Goal: Information Seeking & Learning: Learn about a topic

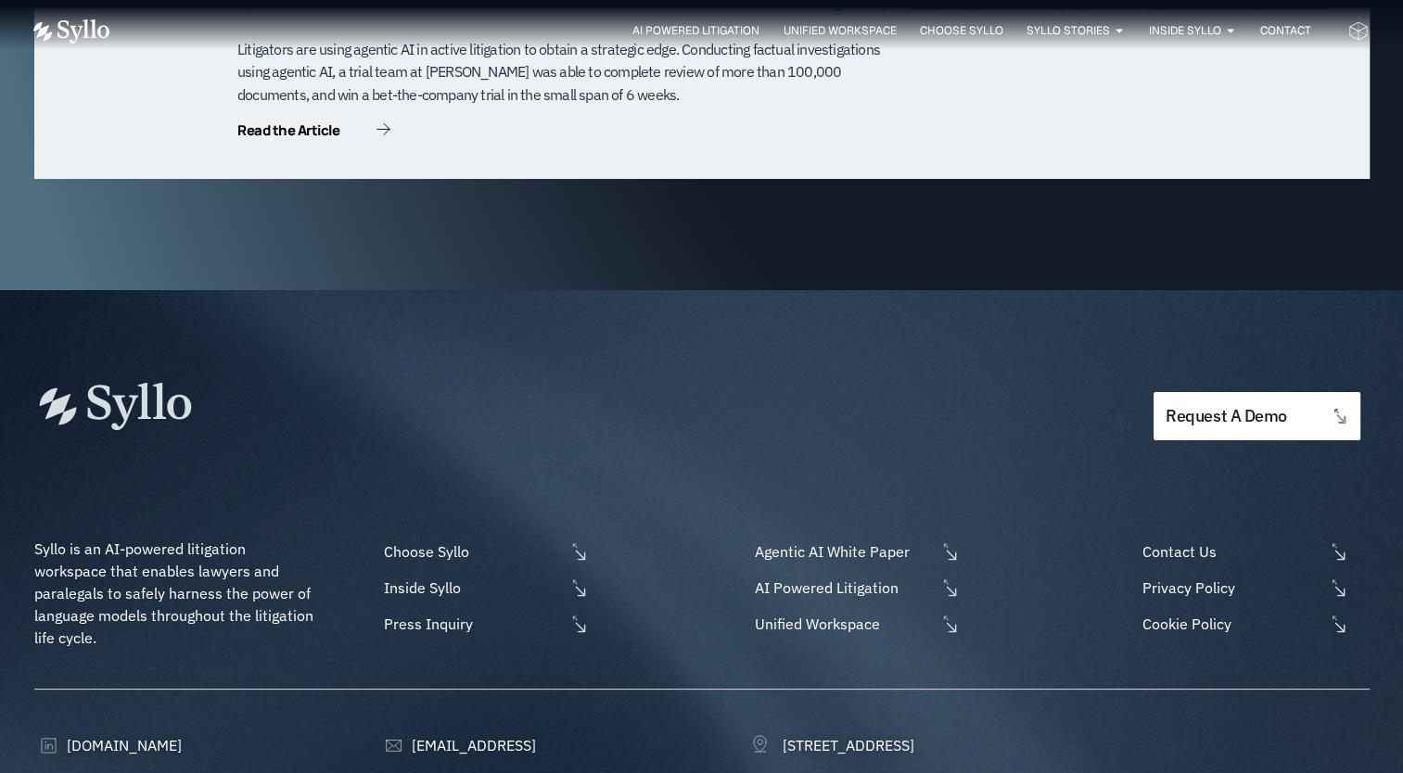
scroll to position [6003, 0]
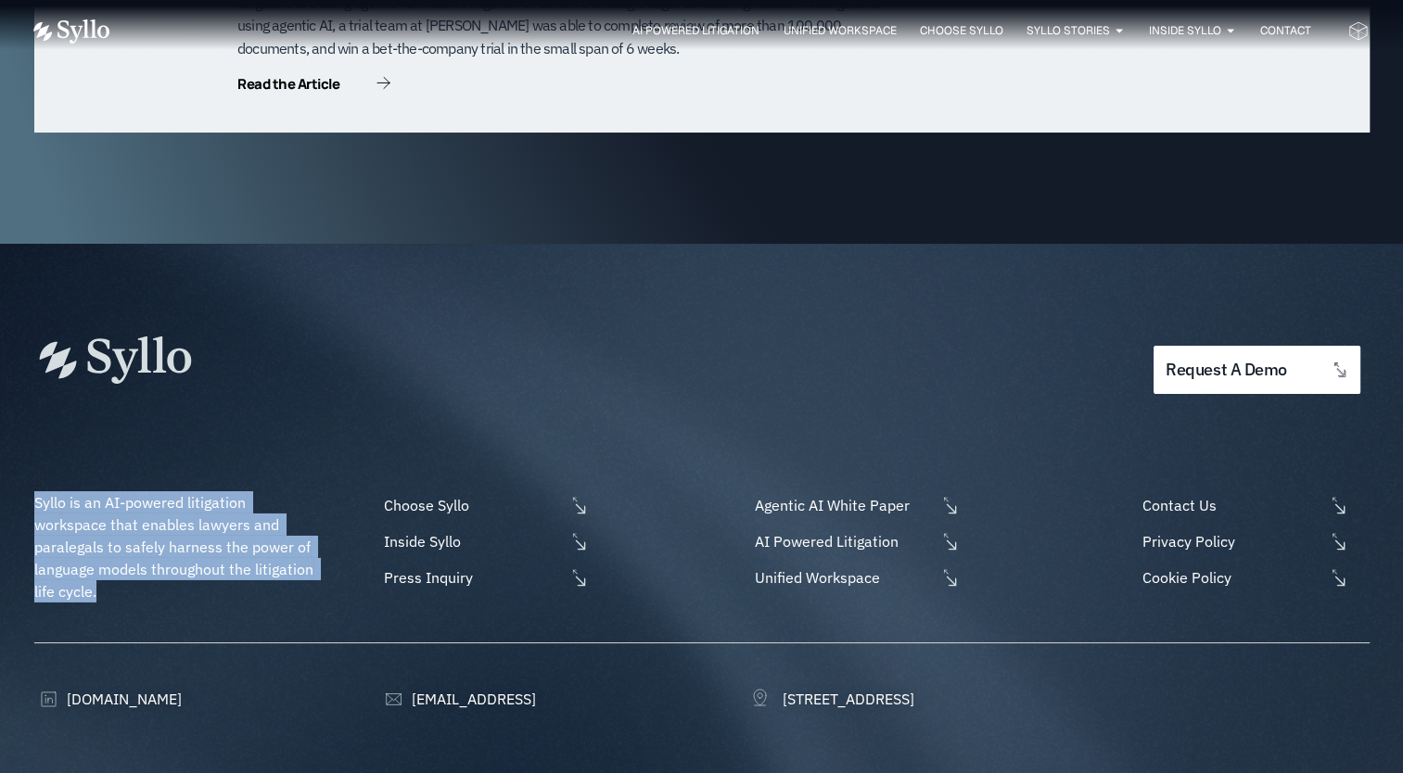
drag, startPoint x: 34, startPoint y: 415, endPoint x: 312, endPoint y: 503, distance: 290.6
click at [312, 503] on p "Syllo is an AI-powered litigation workspace that enables lawyers and paralegals…" at bounding box center [176, 546] width 284 height 111
drag, startPoint x: 312, startPoint y: 503, endPoint x: 188, endPoint y: 427, distance: 144.4
copy span "Syllo is an AI-powered litigation workspace that enables lawyers and paralegals…"
click at [827, 530] on span "AI Powered Litigation" at bounding box center [842, 541] width 185 height 22
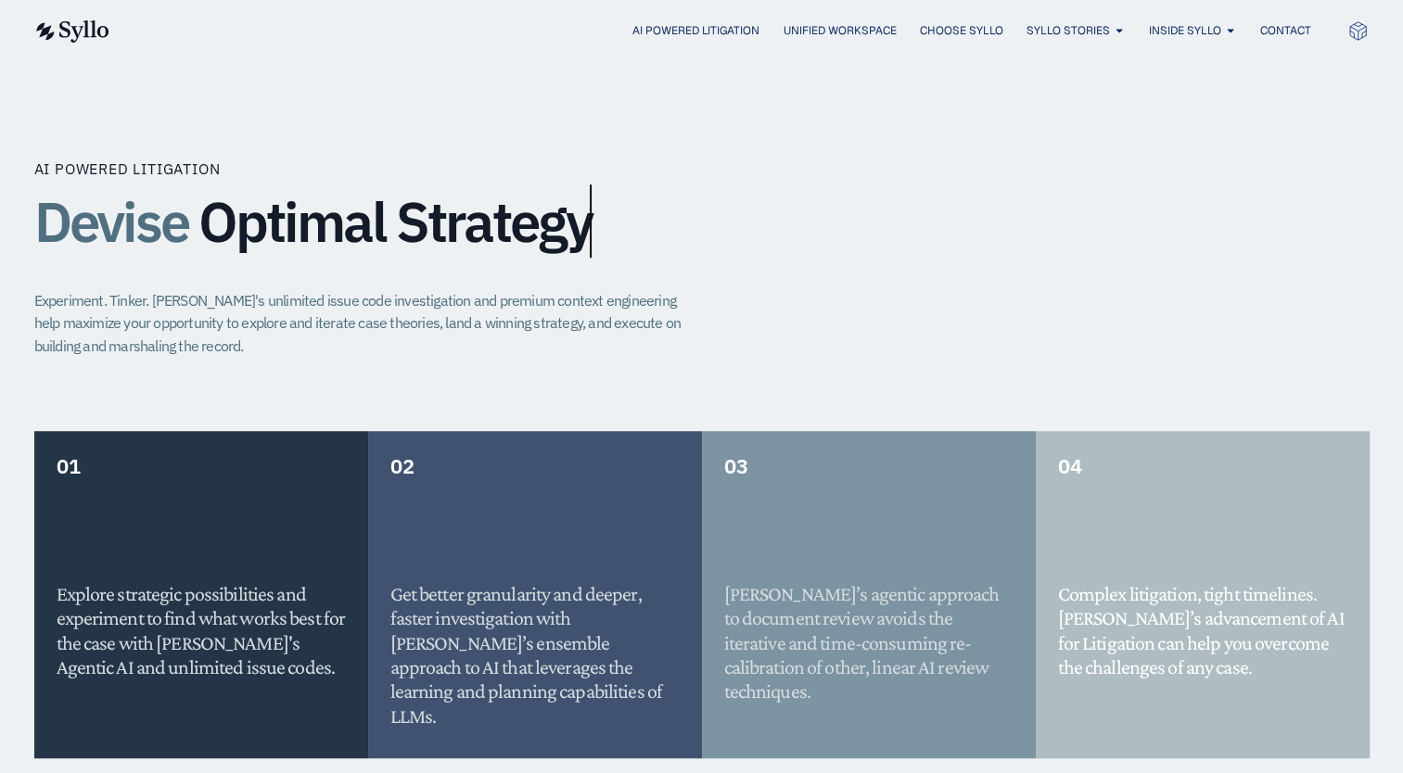
scroll to position [1204, 0]
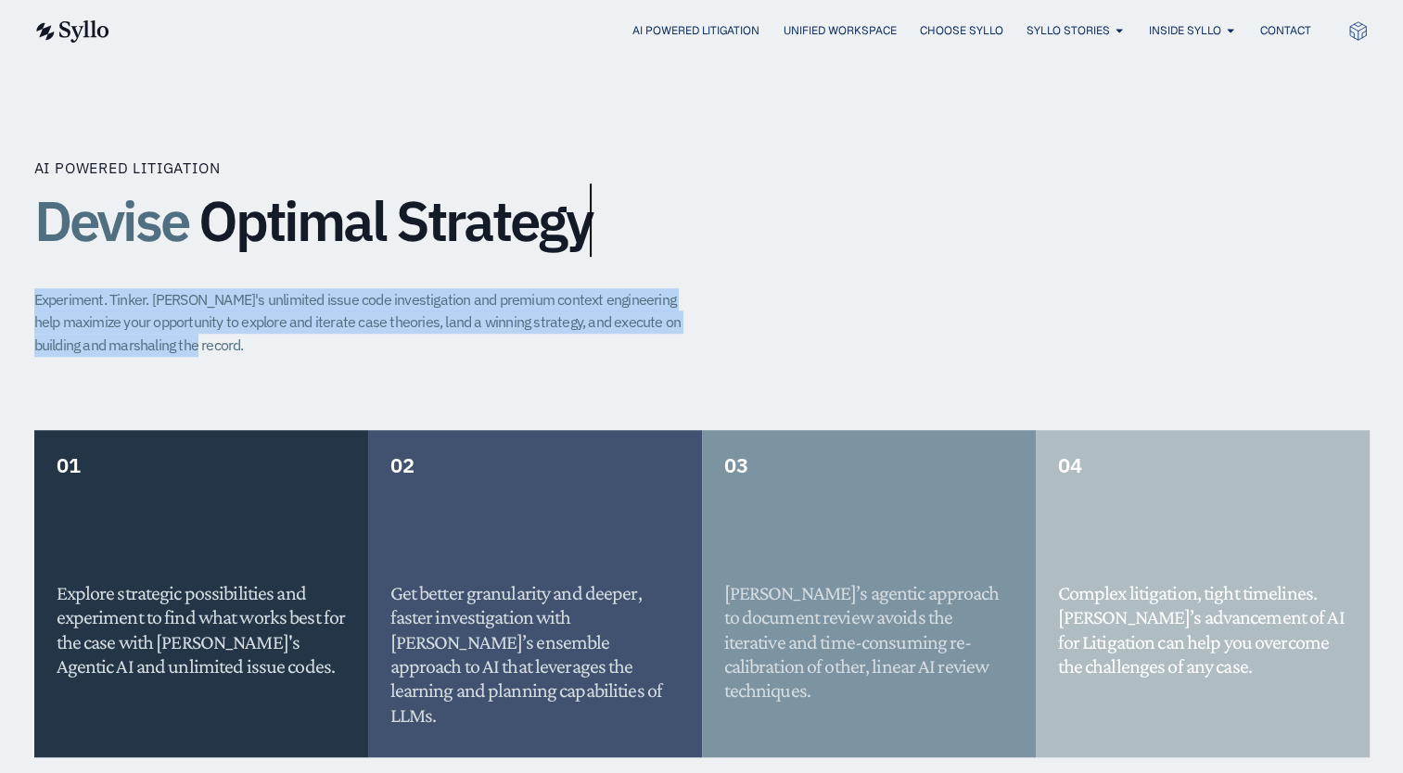
drag, startPoint x: 36, startPoint y: 298, endPoint x: 185, endPoint y: 345, distance: 156.6
click at [185, 345] on p "Experiment. Tinker. Syllo's unlimited issue code investigation and premium cont…" at bounding box center [365, 322] width 663 height 69
drag, startPoint x: 185, startPoint y: 345, endPoint x: 246, endPoint y: 352, distance: 60.7
click at [246, 352] on p "Experiment. Tinker. Syllo's unlimited issue code investigation and premium cont…" at bounding box center [365, 322] width 663 height 69
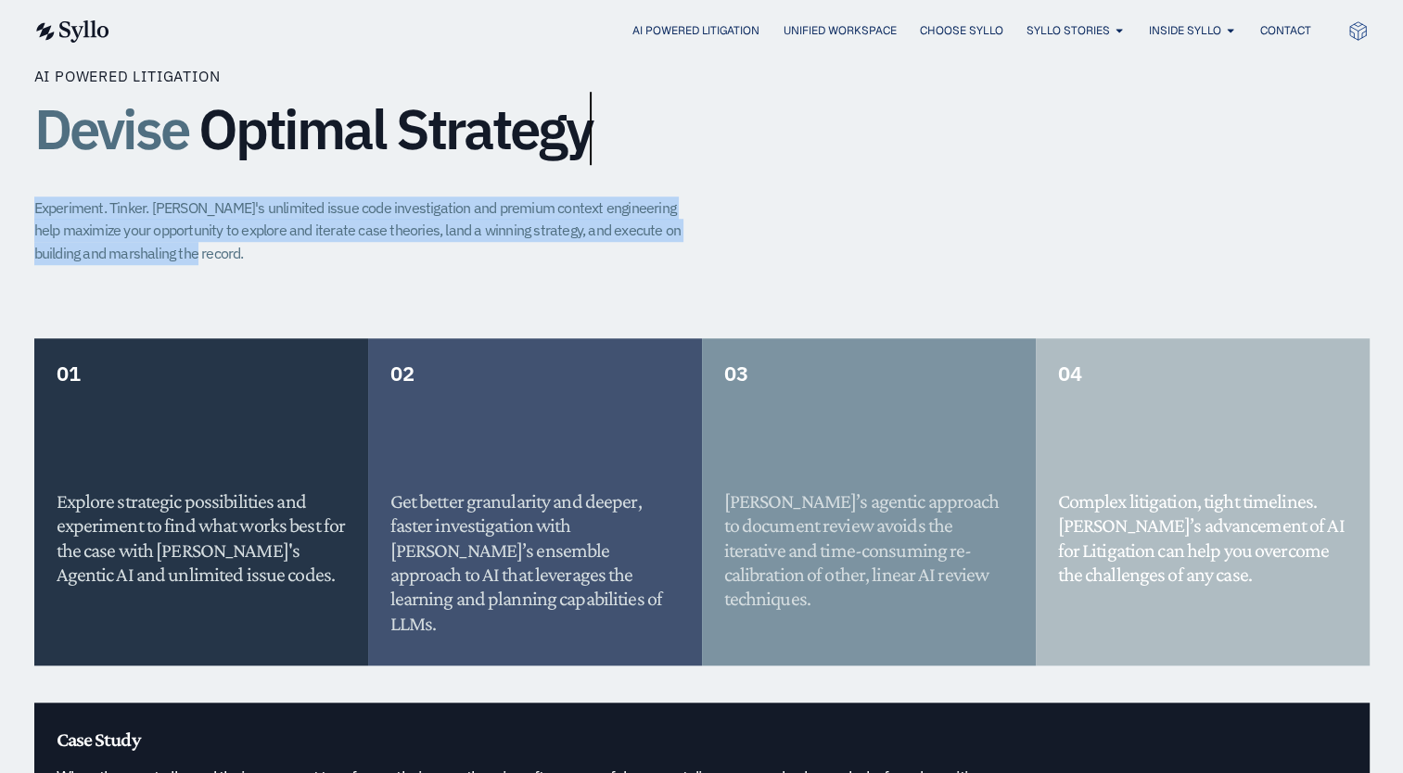
scroll to position [1296, 0]
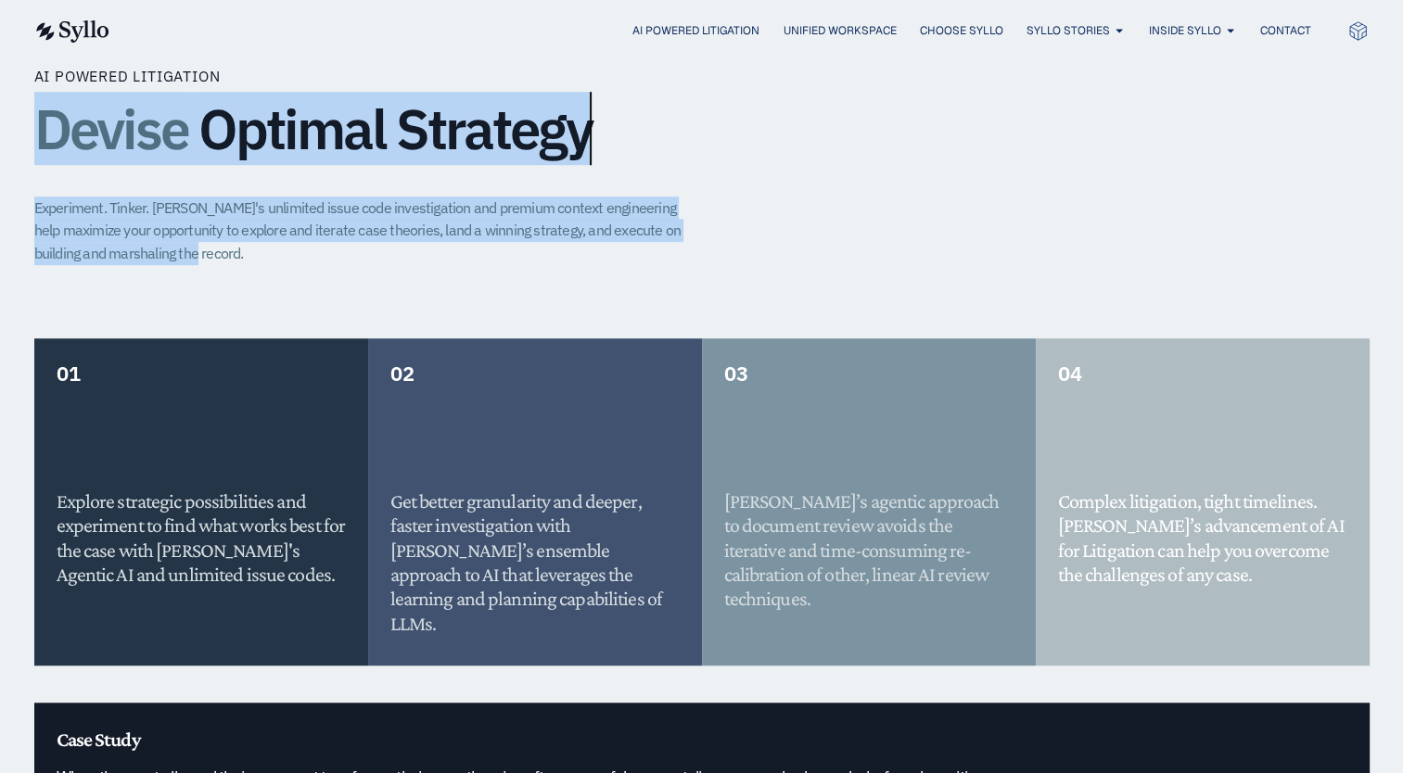
drag, startPoint x: 37, startPoint y: 120, endPoint x: 687, endPoint y: 242, distance: 661.4
click at [687, 242] on div "AI Powered Litigation Devise Optimal Strategy Experiment. Tinker. Syllo's unlim…" at bounding box center [701, 203] width 1335 height 274
copy div "Devise Optimal Strategy Experiment. Tinker. Syllo's unlimited issue code invest…"
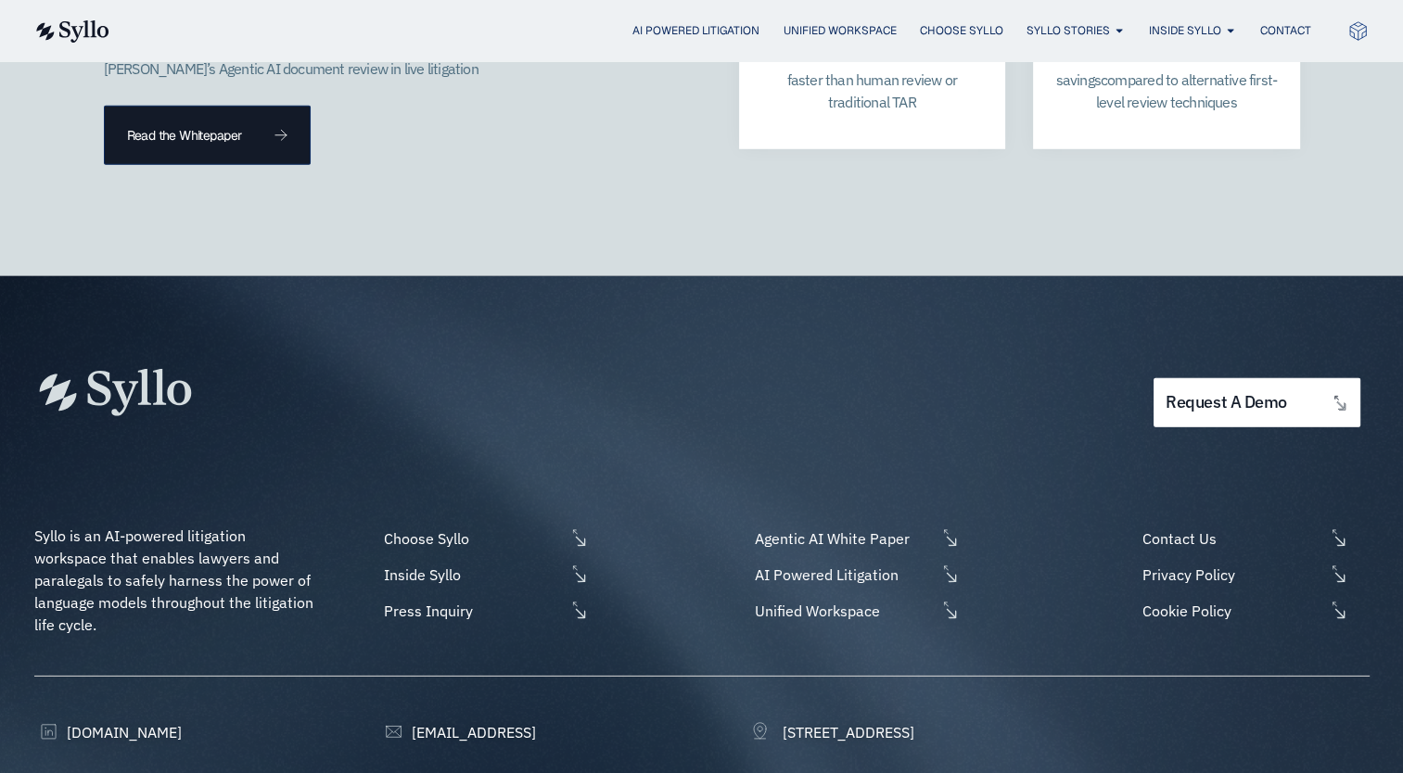
scroll to position [5430, 0]
